Goal: Task Accomplishment & Management: Complete application form

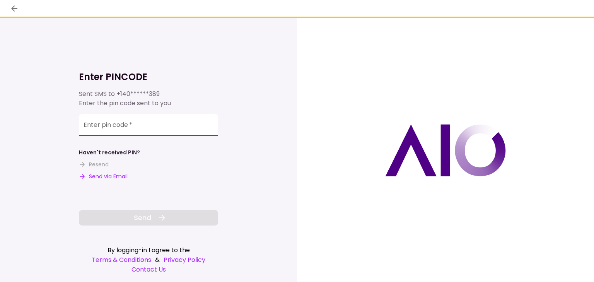
click at [147, 125] on input "Enter pin code   *" at bounding box center [148, 125] width 139 height 22
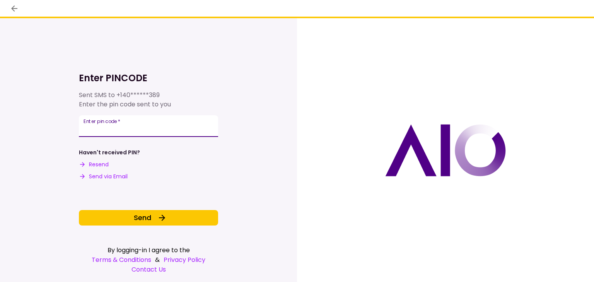
type input "******"
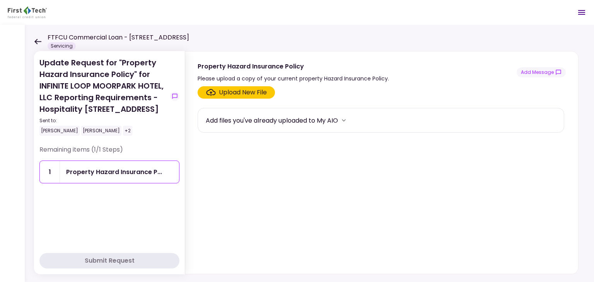
click at [36, 41] on icon at bounding box center [37, 41] width 7 height 5
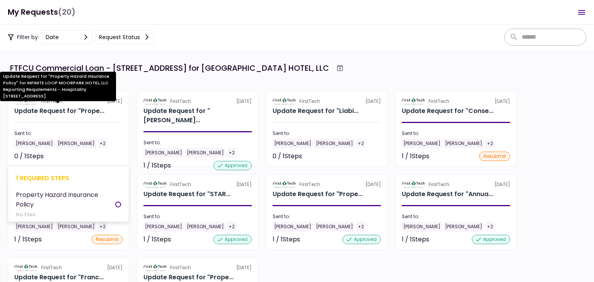
click at [66, 107] on div "Update Request for "Prope..." at bounding box center [59, 110] width 90 height 9
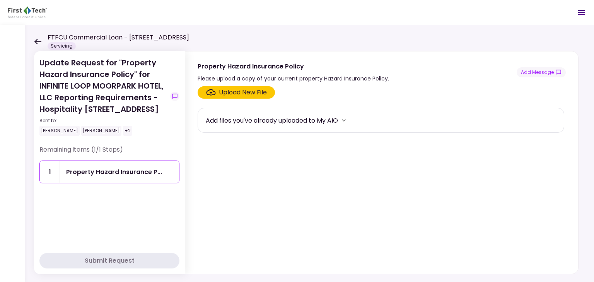
click at [35, 43] on icon at bounding box center [37, 42] width 7 height 6
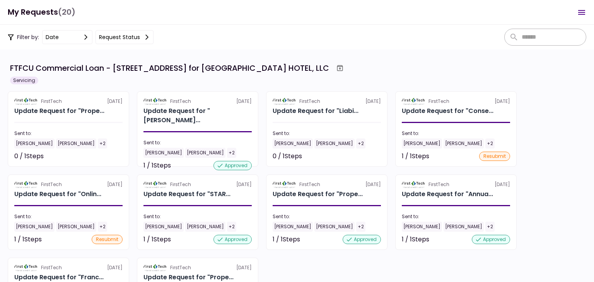
click at [562, 121] on div "FirstTech [DATE] Update Request for "Prope... Sent to: [PERSON_NAME] [PERSON_NA…" at bounding box center [297, 212] width 579 height 242
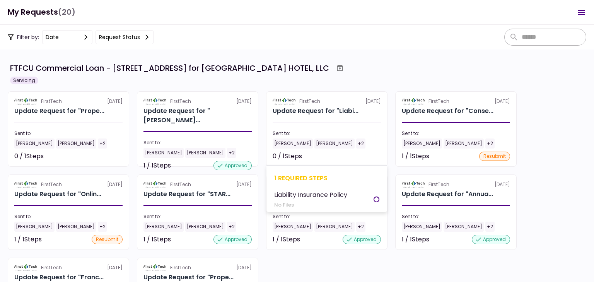
click at [335, 117] on section "FirstTech [DATE] Update Request for "Liabi... Sent to: [PERSON_NAME] [PERSON_NA…" at bounding box center [326, 128] width 121 height 75
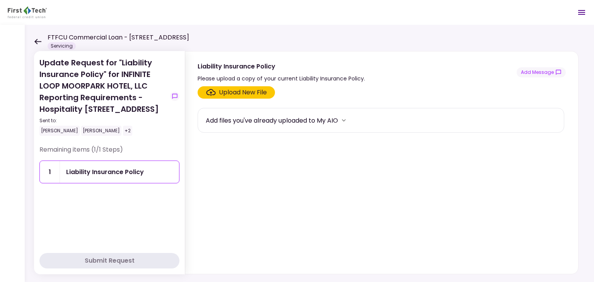
click at [239, 98] on section "Upload New File Add files you've already uploaded to My AIO" at bounding box center [382, 178] width 368 height 185
click at [239, 92] on div "Upload New File" at bounding box center [243, 92] width 48 height 9
click at [0, 0] on input "Upload New File" at bounding box center [0, 0] width 0 height 0
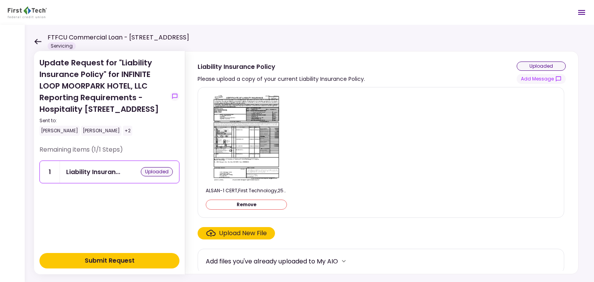
click at [248, 133] on img at bounding box center [246, 138] width 69 height 89
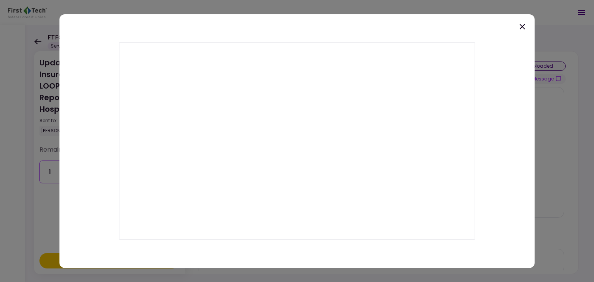
click at [523, 26] on icon at bounding box center [521, 26] width 5 height 5
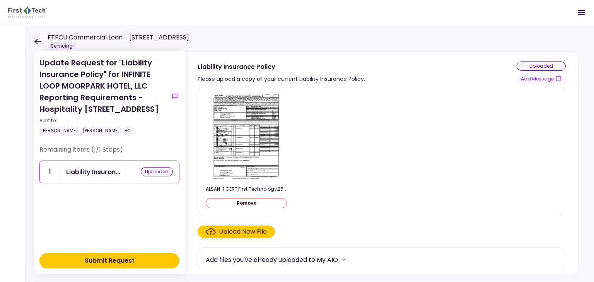
scroll to position [2, 0]
click at [221, 231] on div "Upload New File" at bounding box center [243, 231] width 48 height 9
click at [0, 0] on input "Upload New File" at bounding box center [0, 0] width 0 height 0
click at [107, 261] on div "Submit Request" at bounding box center [110, 260] width 50 height 9
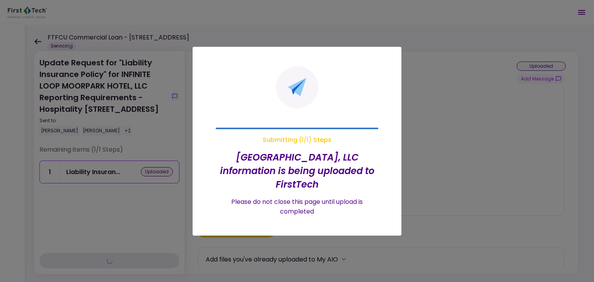
scroll to position [0, 0]
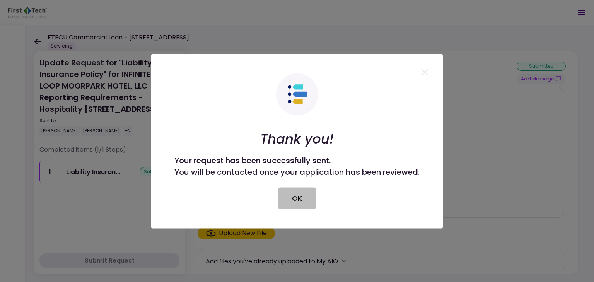
click at [291, 206] on button "OK" at bounding box center [297, 198] width 39 height 22
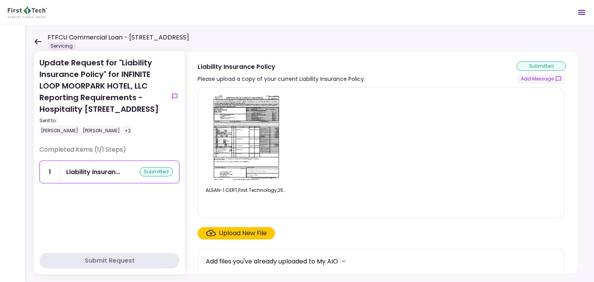
click at [35, 40] on icon at bounding box center [37, 42] width 7 height 6
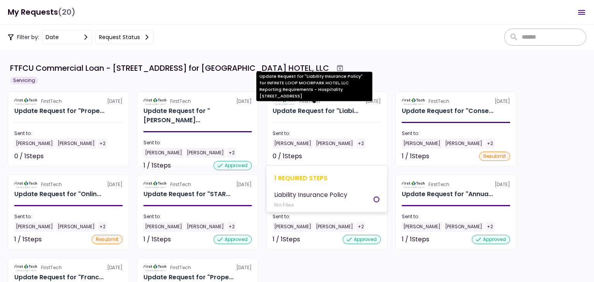
click at [314, 112] on div "Update Request for "Liabi..." at bounding box center [316, 110] width 86 height 9
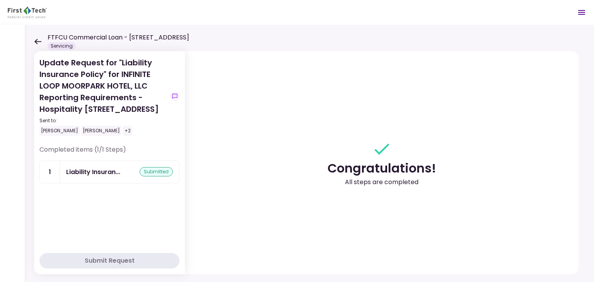
click at [34, 41] on icon at bounding box center [37, 42] width 7 height 6
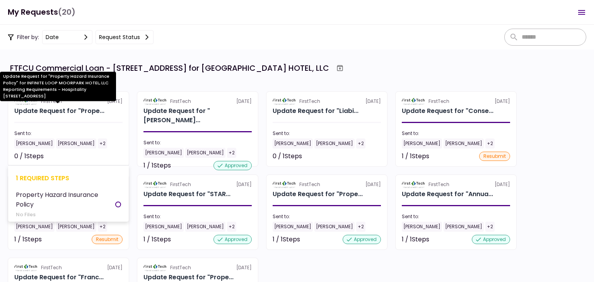
click at [59, 111] on div "Update Request for "Prope..." at bounding box center [59, 110] width 90 height 9
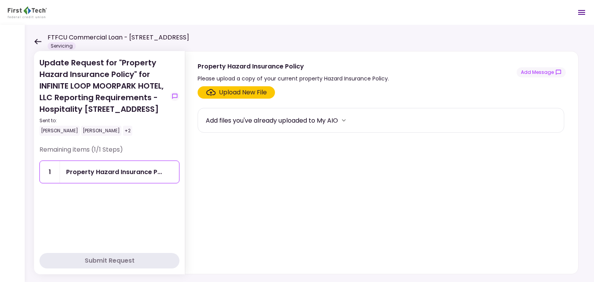
click at [256, 95] on div "Upload New File" at bounding box center [243, 92] width 48 height 9
click at [0, 0] on input "Upload New File" at bounding box center [0, 0] width 0 height 0
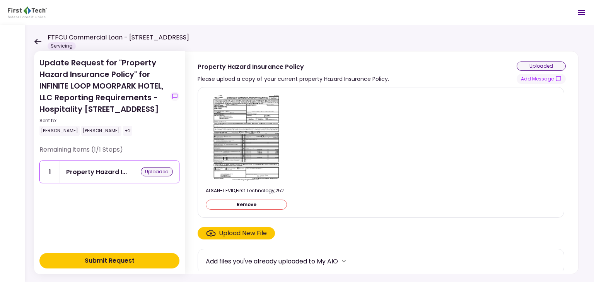
click at [245, 118] on img at bounding box center [246, 138] width 69 height 89
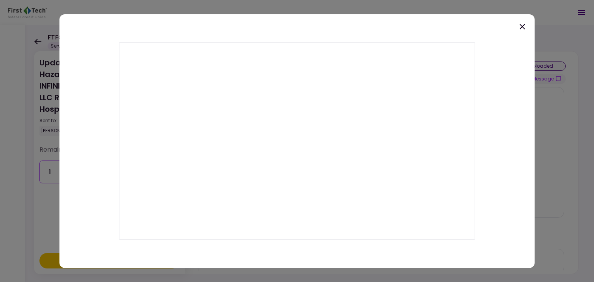
click at [519, 26] on icon at bounding box center [522, 26] width 9 height 9
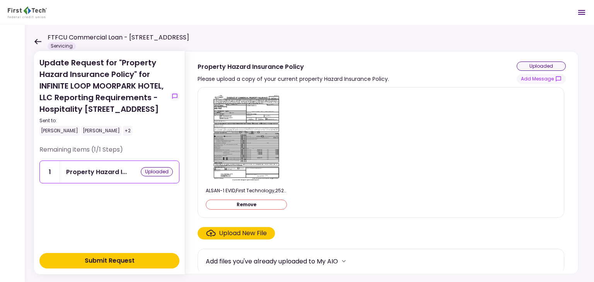
click at [102, 260] on div "Submit Request" at bounding box center [110, 260] width 50 height 9
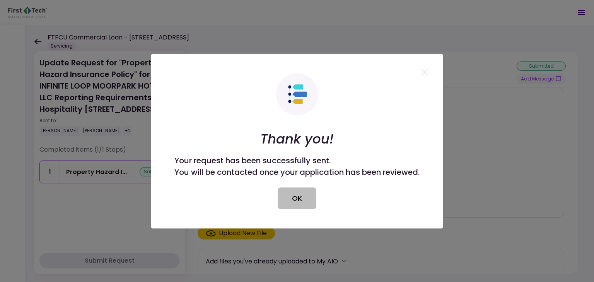
click at [305, 205] on button "OK" at bounding box center [297, 198] width 39 height 22
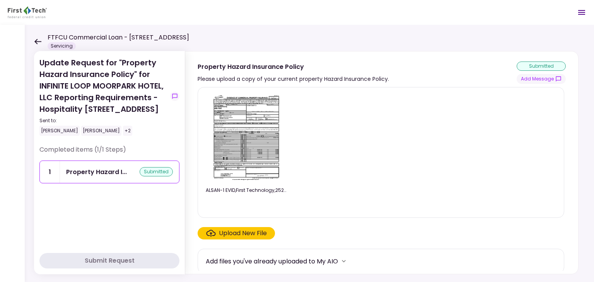
click at [39, 43] on icon at bounding box center [37, 42] width 7 height 6
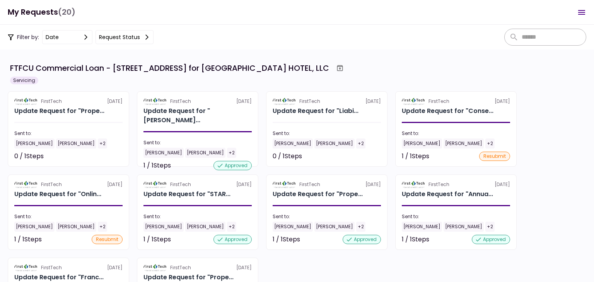
click at [582, 11] on icon "Open menu" at bounding box center [581, 12] width 9 height 9
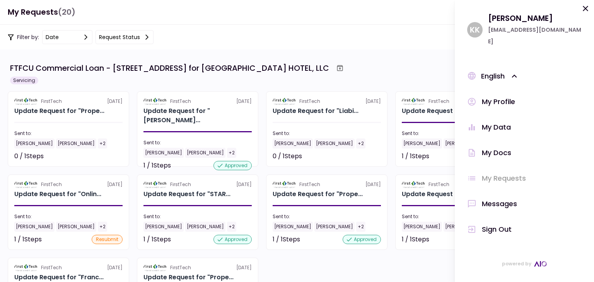
click at [498, 224] on div "Sign Out" at bounding box center [497, 230] width 30 height 12
